Goal: Check status: Check status

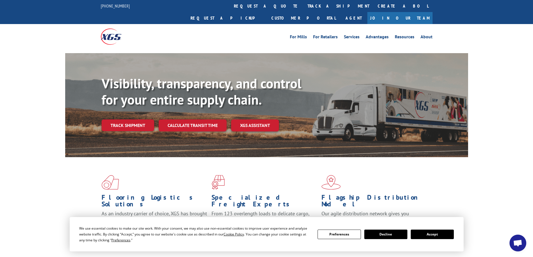
click at [431, 235] on button "Accept" at bounding box center [432, 235] width 43 height 10
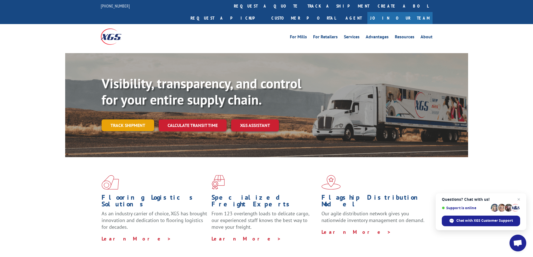
click at [118, 120] on link "Track shipment" at bounding box center [128, 126] width 53 height 12
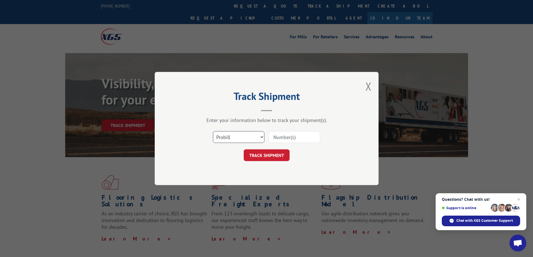
click at [227, 136] on select "Select category... Probill BOL PO" at bounding box center [239, 137] width 52 height 12
select select "bol"
click at [213, 131] on select "Select category... Probill BOL PO" at bounding box center [239, 137] width 52 height 12
click at [281, 136] on input at bounding box center [295, 137] width 52 height 12
paste input "6010671"
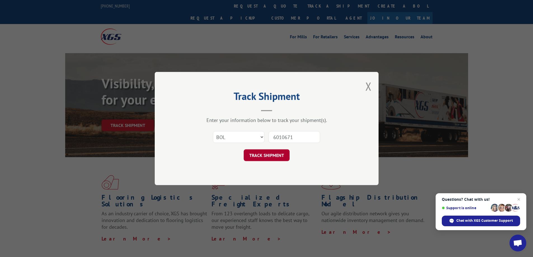
type input "6010671"
click at [266, 158] on button "TRACK SHIPMENT" at bounding box center [267, 156] width 46 height 12
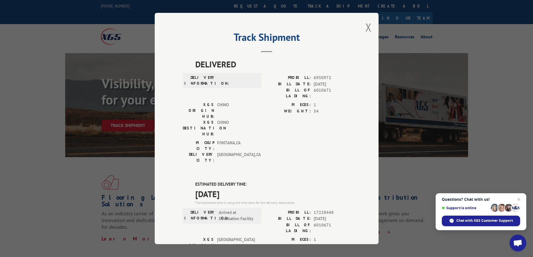
drag, startPoint x: 237, startPoint y: 162, endPoint x: 193, endPoint y: 153, distance: 45.1
copy div "ESTIMATED DELIVERY TIME: [DATE]"
drag, startPoint x: 330, startPoint y: 191, endPoint x: 312, endPoint y: 192, distance: 18.2
click at [314, 222] on span "6010671" at bounding box center [332, 228] width 37 height 12
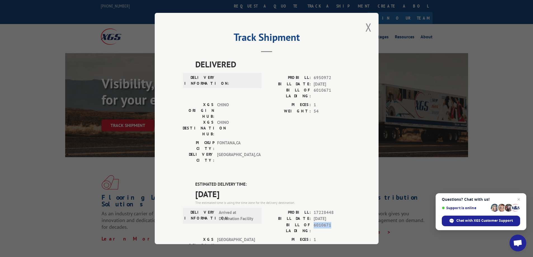
copy span "6010671"
click at [367, 26] on button "Close modal" at bounding box center [369, 27] width 6 height 15
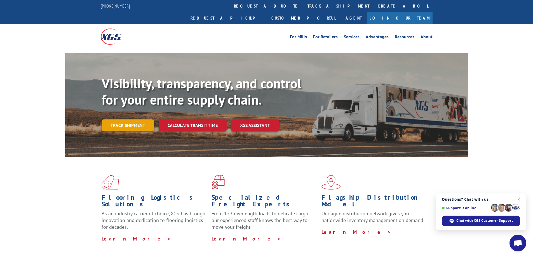
click at [128, 120] on link "Track shipment" at bounding box center [128, 126] width 53 height 12
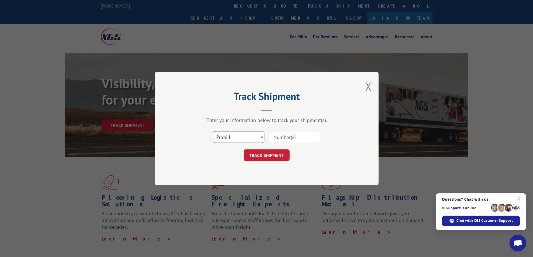
click at [230, 137] on select "Select category... Probill BOL PO" at bounding box center [239, 137] width 52 height 12
select select "bol"
click at [213, 131] on select "Select category... Probill BOL PO" at bounding box center [239, 137] width 52 height 12
click at [278, 133] on input at bounding box center [295, 137] width 52 height 12
paste input "6013907"
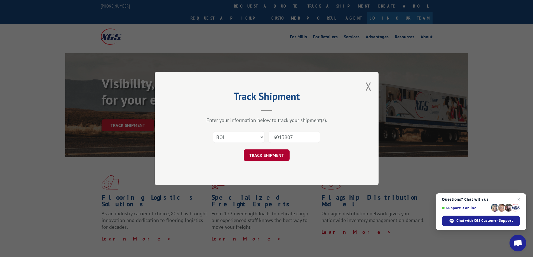
type input "6013907"
click at [268, 154] on button "TRACK SHIPMENT" at bounding box center [267, 156] width 46 height 12
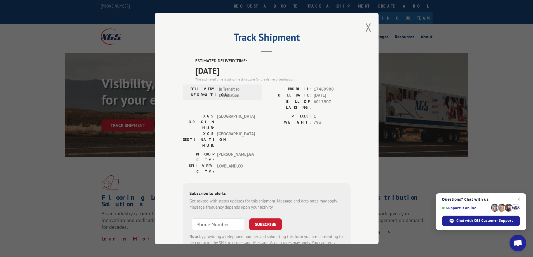
drag, startPoint x: 240, startPoint y: 72, endPoint x: 190, endPoint y: 60, distance: 50.8
click at [190, 60] on div "ESTIMATED DELIVERY TIME: [DATE] The estimated time is using the time zone for t…" at bounding box center [267, 158] width 168 height 201
copy div "ESTIMATED DELIVERY TIME: [DATE]"
click at [323, 104] on span "6013907" at bounding box center [332, 105] width 37 height 12
drag, startPoint x: 318, startPoint y: 108, endPoint x: 314, endPoint y: 109, distance: 4.2
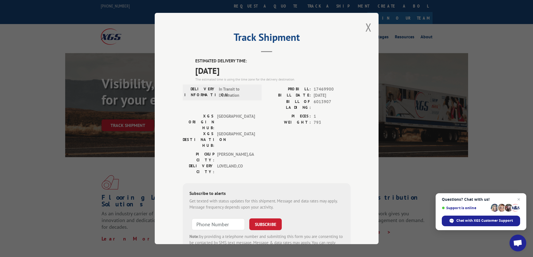
click at [319, 113] on span "1" at bounding box center [332, 116] width 37 height 6
drag, startPoint x: 312, startPoint y: 102, endPoint x: 330, endPoint y: 103, distance: 17.4
click at [330, 103] on span "6013907" at bounding box center [332, 105] width 37 height 12
copy span "6013907"
click at [368, 27] on button "Close modal" at bounding box center [369, 27] width 6 height 15
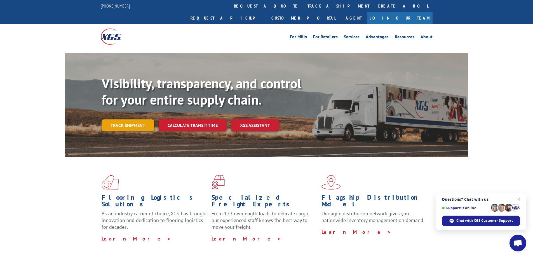
click at [123, 120] on link "Track shipment" at bounding box center [128, 126] width 53 height 12
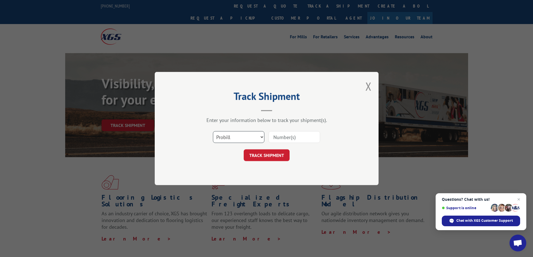
click at [237, 138] on select "Select category... Probill BOL PO" at bounding box center [239, 137] width 52 height 12
select select "bol"
click at [213, 131] on select "Select category... Probill BOL PO" at bounding box center [239, 137] width 52 height 12
click at [275, 133] on input at bounding box center [295, 137] width 52 height 12
paste input "6010646"
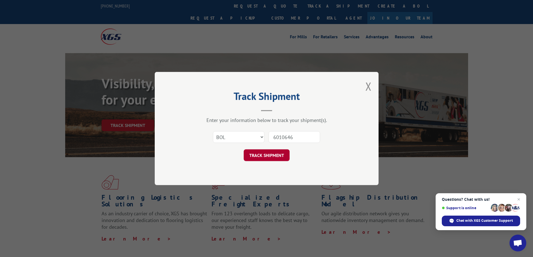
type input "6010646"
click at [273, 157] on button "TRACK SHIPMENT" at bounding box center [267, 156] width 46 height 12
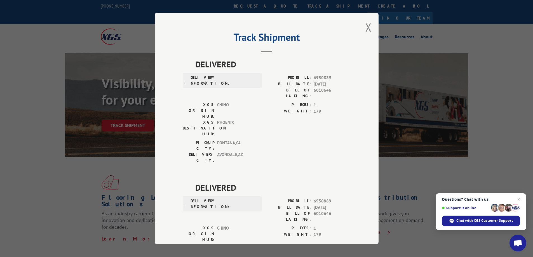
click at [370, 27] on div "Track Shipment DELIVERED DELIVERY INFORMATION: PROBILL: 6950889 BILL DATE: [DAT…" at bounding box center [267, 129] width 224 height 232
click at [368, 27] on button "Close modal" at bounding box center [369, 27] width 6 height 15
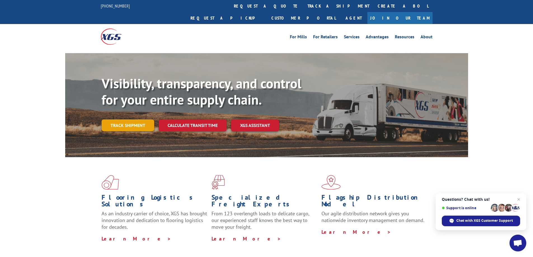
click at [112, 120] on link "Track shipment" at bounding box center [128, 126] width 53 height 12
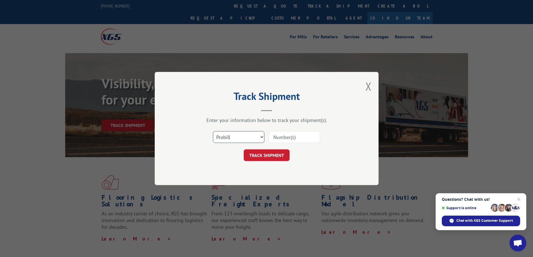
click at [237, 134] on select "Select category... Probill BOL PO" at bounding box center [239, 137] width 52 height 12
select select "bol"
click at [213, 131] on select "Select category... Probill BOL PO" at bounding box center [239, 137] width 52 height 12
click at [277, 135] on input at bounding box center [295, 137] width 52 height 12
paste input "5148076"
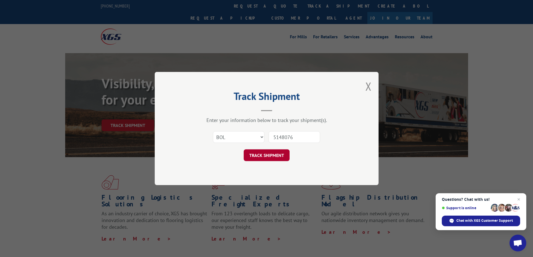
type input "5148076"
click at [268, 158] on button "TRACK SHIPMENT" at bounding box center [267, 156] width 46 height 12
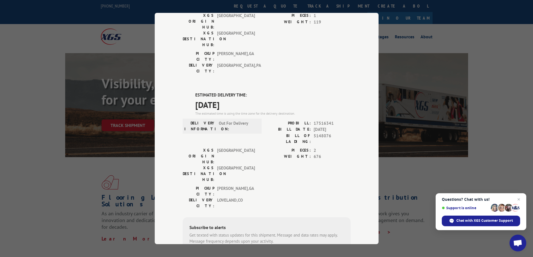
scroll to position [112, 0]
